Goal: Task Accomplishment & Management: Use online tool/utility

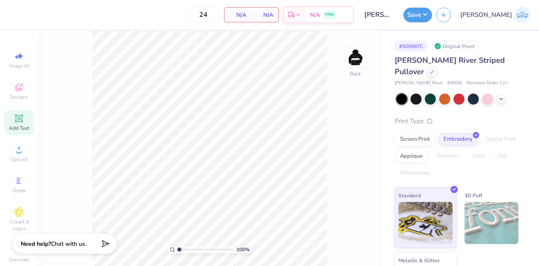
click at [18, 125] on span "Add Text" at bounding box center [19, 128] width 20 height 7
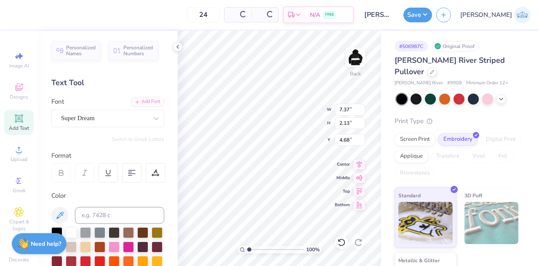
scroll to position [7, 1]
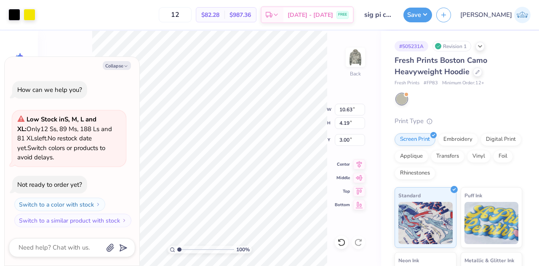
type textarea "x"
type input "2.48"
type input "1.32"
type input "3.12"
type textarea "x"
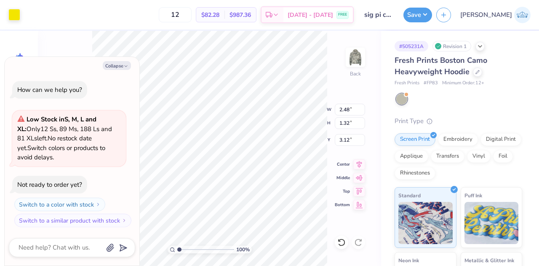
type input "10.63"
type input "4.19"
type input "3.00"
type textarea "x"
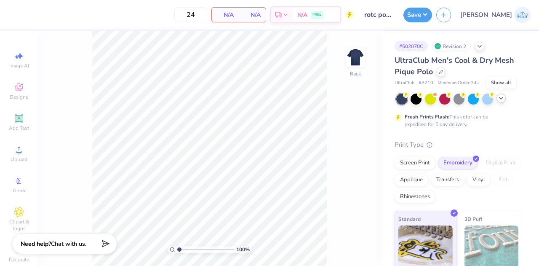
click at [499, 101] on icon at bounding box center [501, 98] width 7 height 7
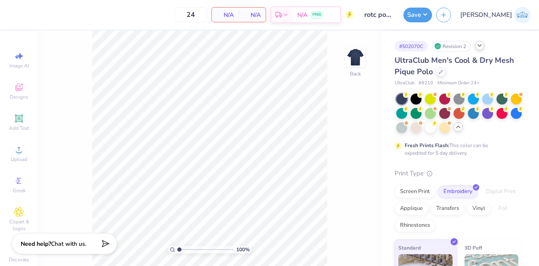
click at [483, 47] on icon at bounding box center [479, 45] width 7 height 7
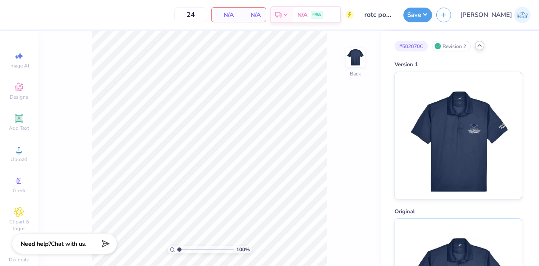
click at [480, 51] on div "# 502070C Revision 2" at bounding box center [459, 46] width 128 height 11
click at [478, 45] on icon at bounding box center [479, 45] width 7 height 7
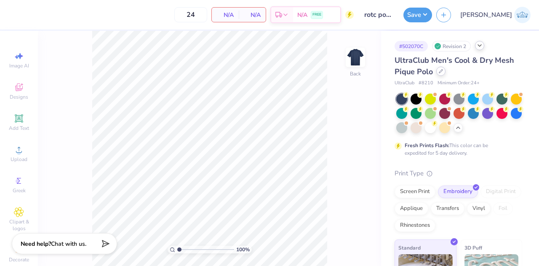
click at [440, 72] on icon at bounding box center [440, 70] width 3 height 3
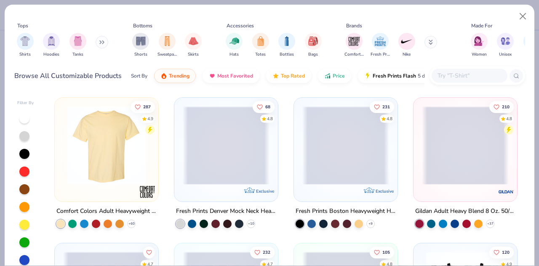
click at [464, 80] on input "text" at bounding box center [469, 76] width 65 height 10
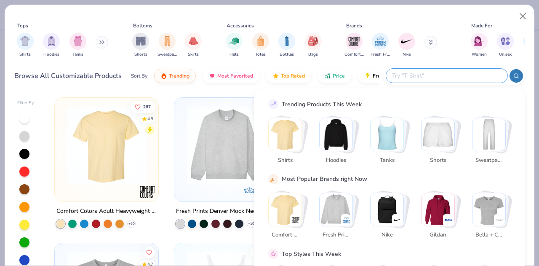
paste input "ST630"
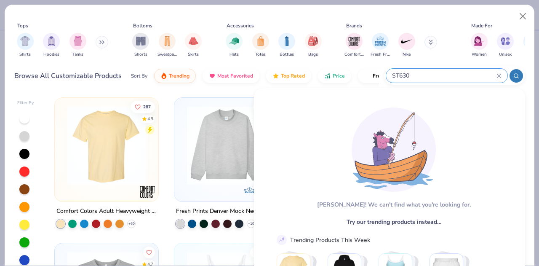
type input "ST630"
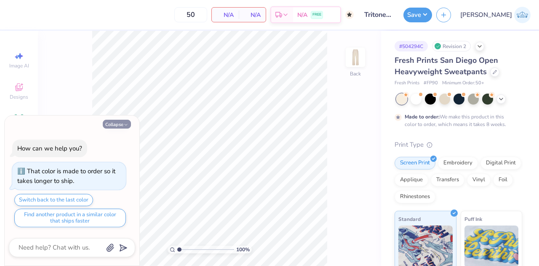
click at [113, 126] on button "Collapse" at bounding box center [117, 124] width 28 height 9
type textarea "x"
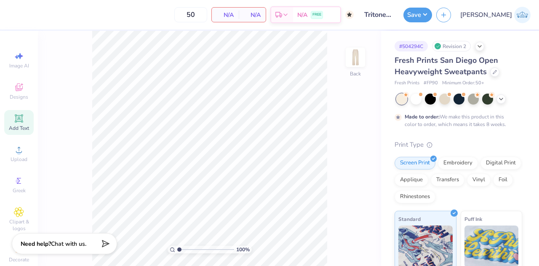
click at [23, 121] on div "Add Text" at bounding box center [18, 122] width 29 height 25
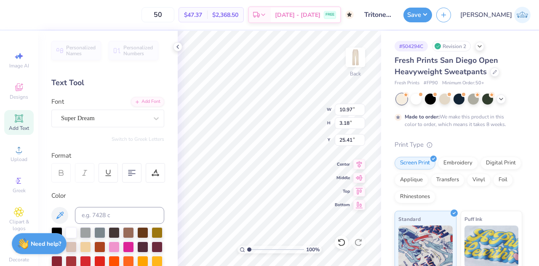
scroll to position [7, 1]
type input "12.75"
type textarea "T E X T"
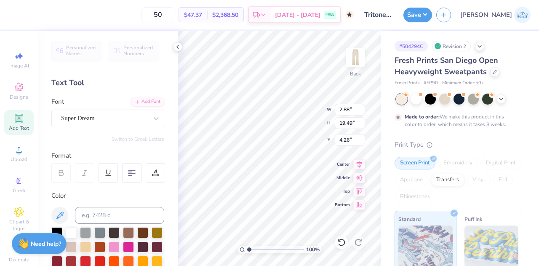
type input "4.26"
click at [10, 125] on span "Add Text" at bounding box center [19, 128] width 20 height 7
type input "10.97"
type input "3.18"
type input "25.41"
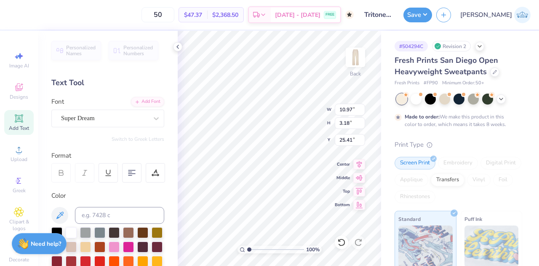
type textarea "T E X T"
type input "26.37"
click at [354, 54] on img at bounding box center [356, 57] width 34 height 34
click at [16, 124] on div "Add Text" at bounding box center [18, 122] width 29 height 25
type input "11.05"
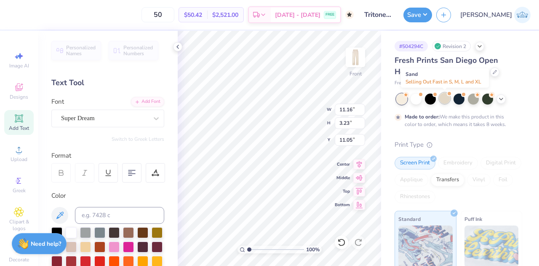
click at [444, 99] on div at bounding box center [444, 98] width 11 height 11
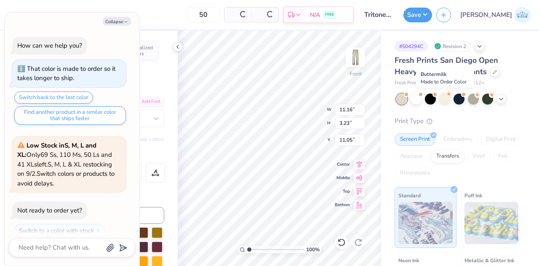
scroll to position [206, 0]
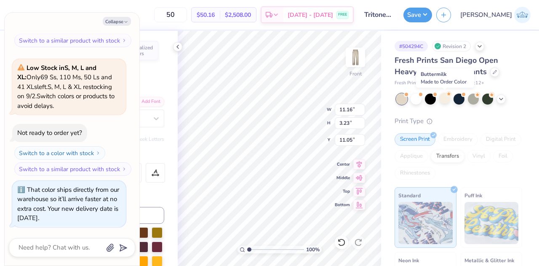
type textarea "x"
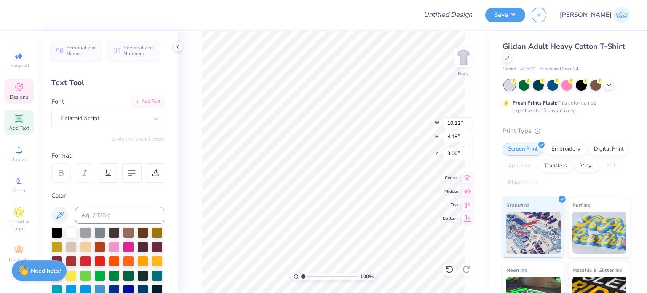
scroll to position [7, 1]
type textarea "S"
type textarea "Kappa"
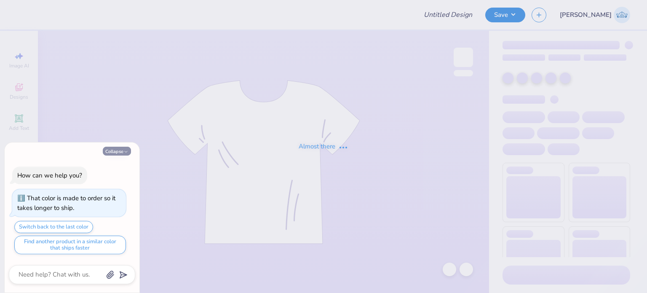
click at [124, 150] on icon "button" at bounding box center [125, 151] width 5 height 5
type textarea "x"
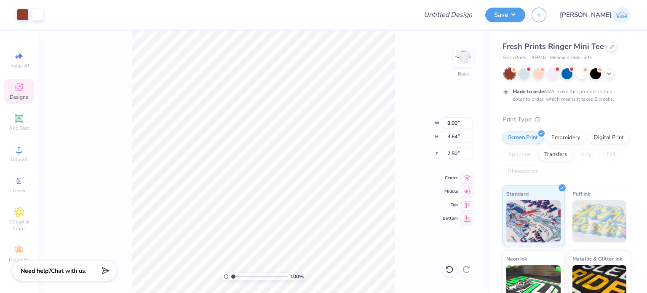
type input "2.50"
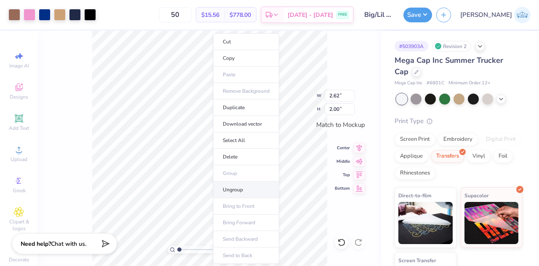
click at [237, 188] on li "Ungroup" at bounding box center [246, 190] width 66 height 16
